Goal: Navigation & Orientation: Understand site structure

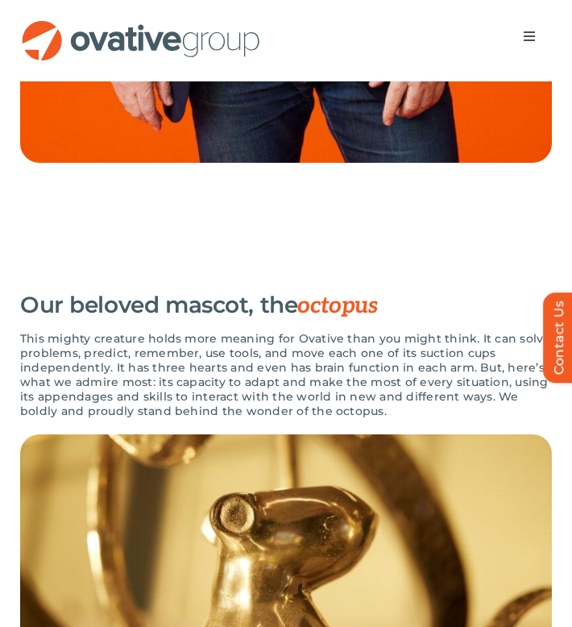
scroll to position [2628, 0]
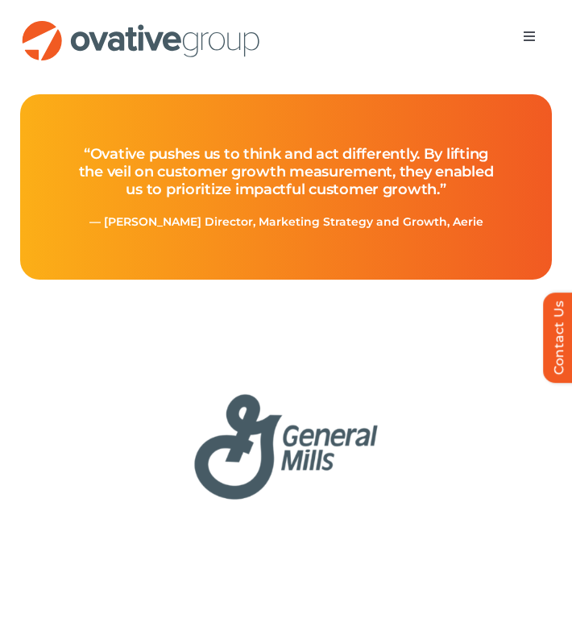
scroll to position [831, 0]
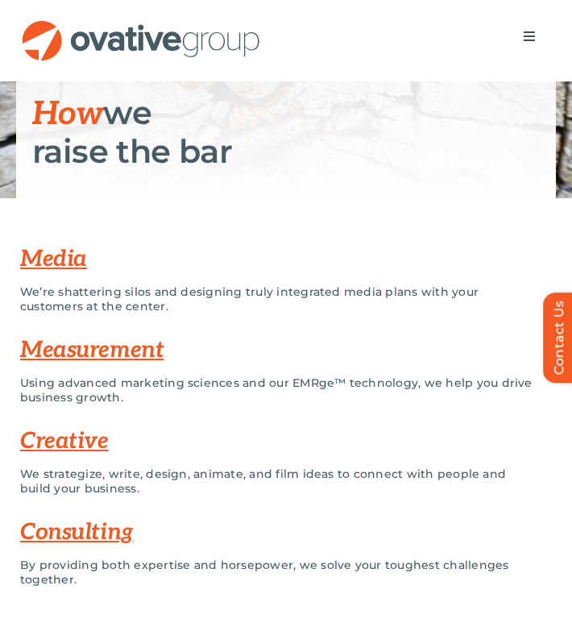
scroll to position [197, 0]
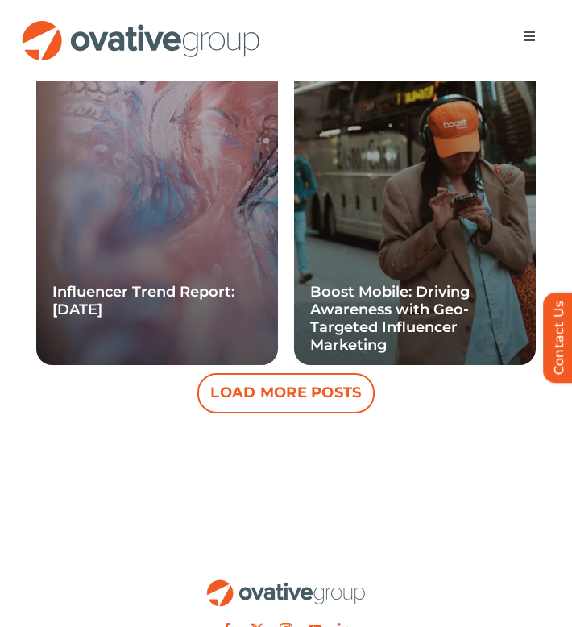
scroll to position [2263, 0]
